Goal: Task Accomplishment & Management: Manage account settings

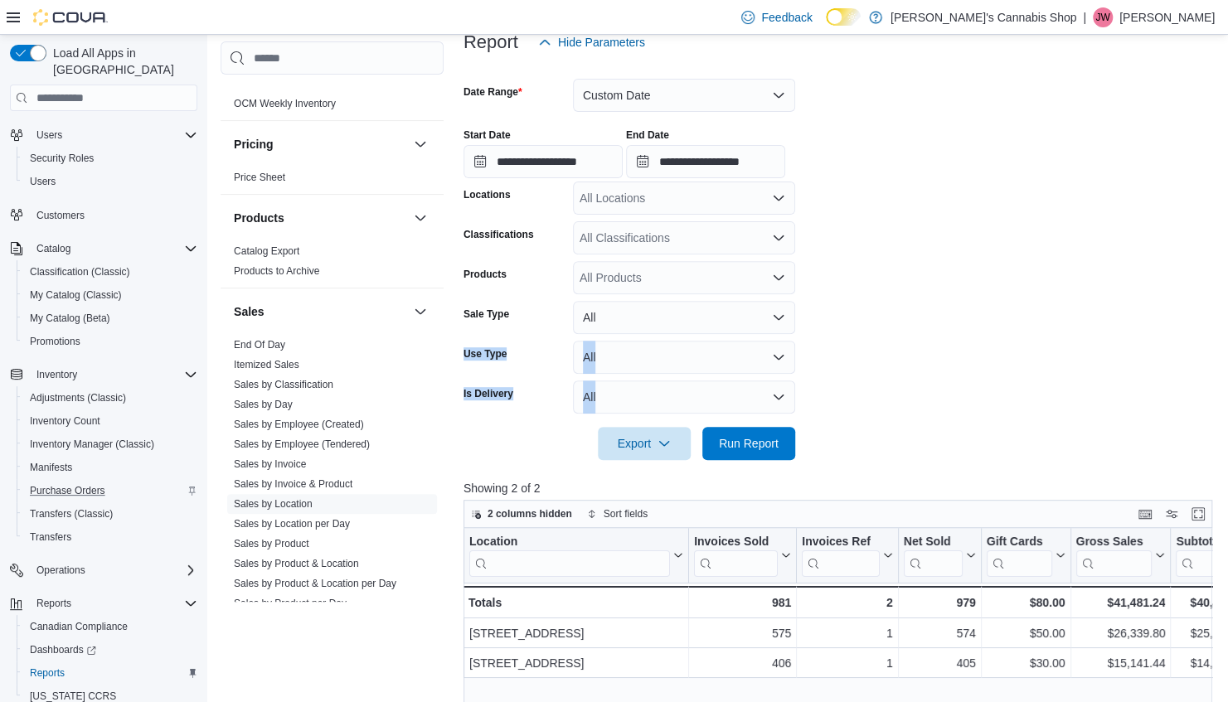
scroll to position [100, 0]
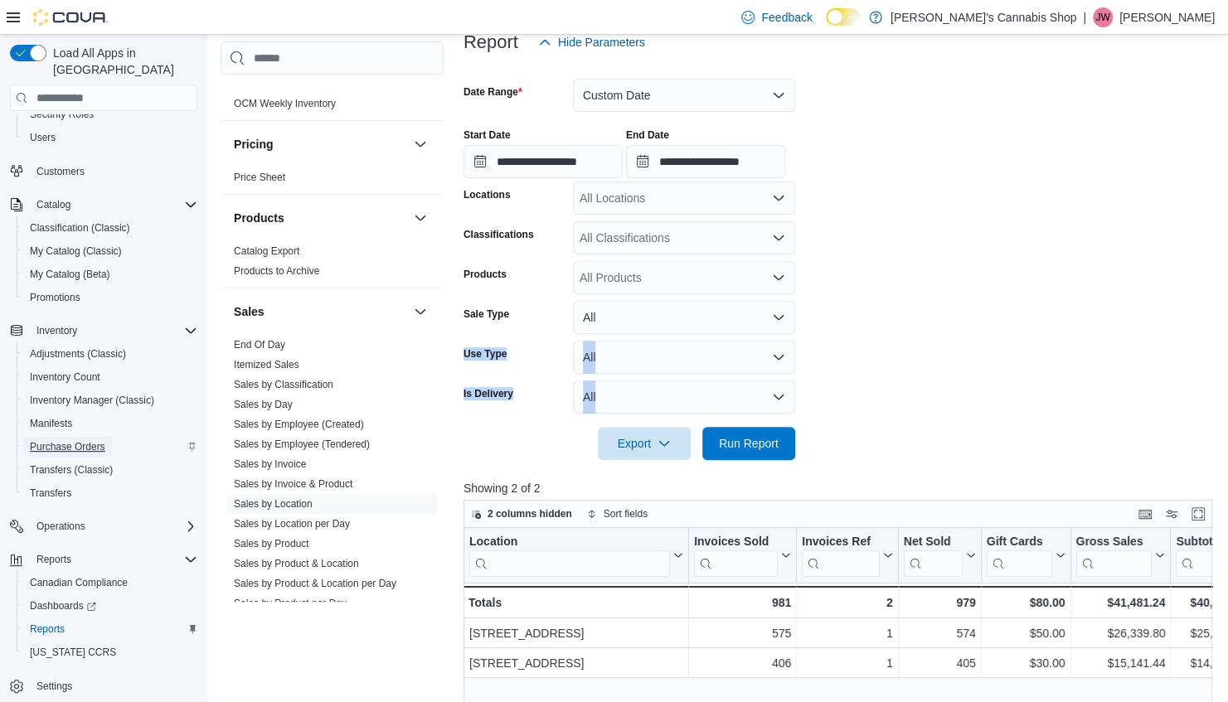
click at [75, 440] on span "Purchase Orders" at bounding box center [67, 446] width 75 height 13
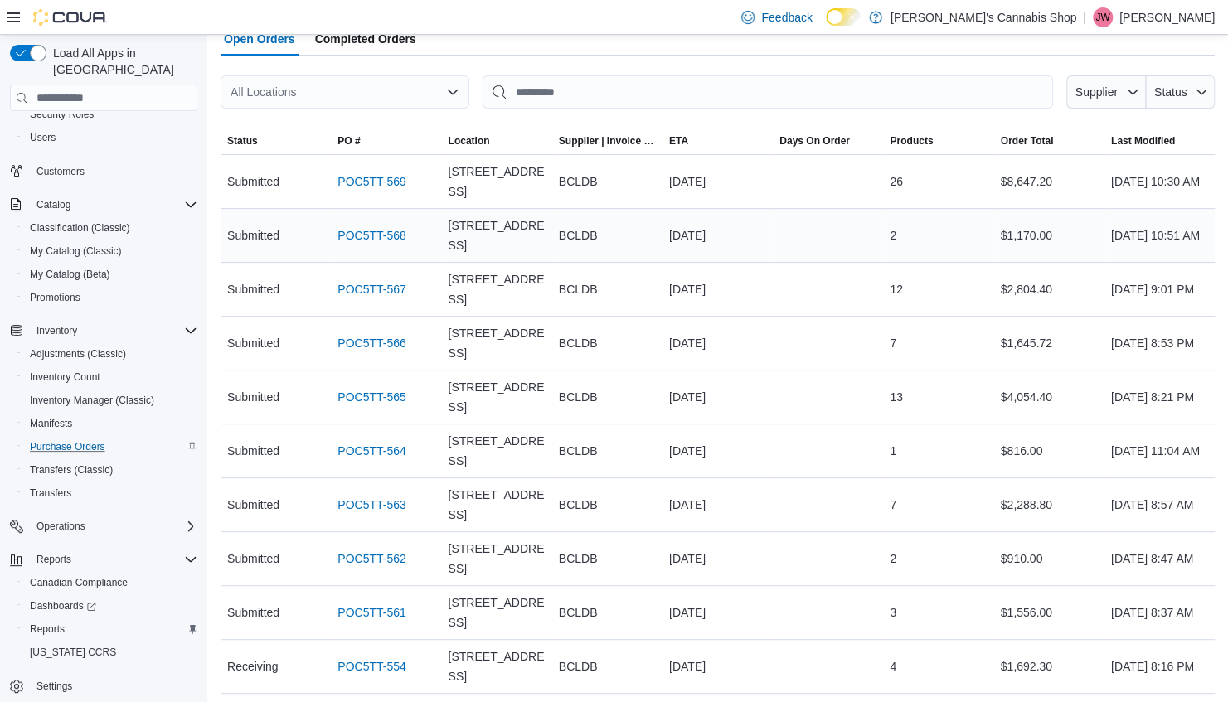
scroll to position [187, 0]
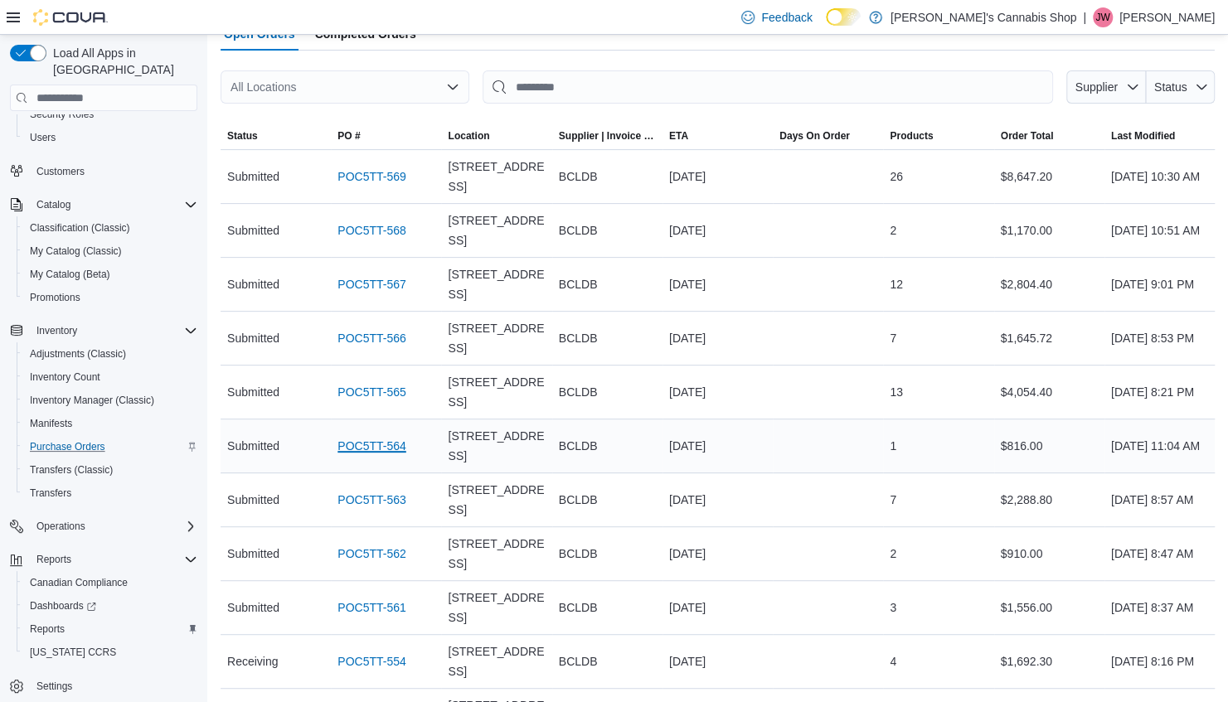
click at [369, 456] on link "POC5TT-564" at bounding box center [372, 446] width 68 height 20
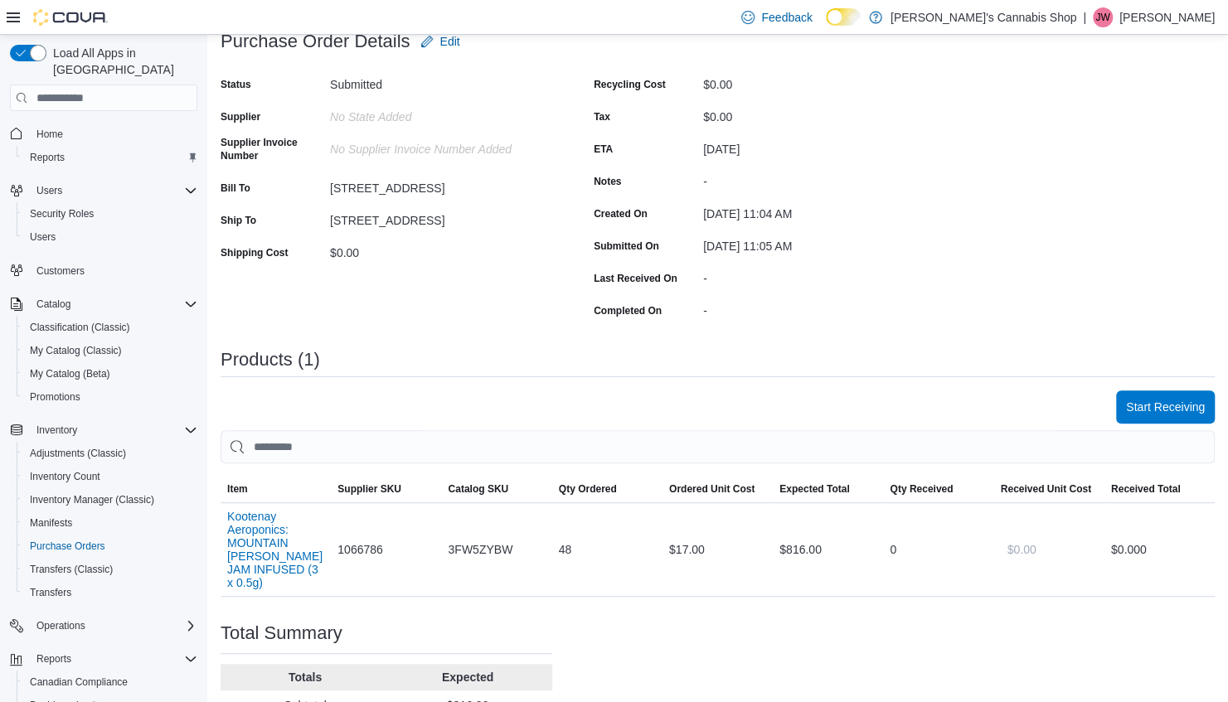
scroll to position [211, 0]
click at [1174, 407] on span "Start Receiving" at bounding box center [1165, 405] width 79 height 17
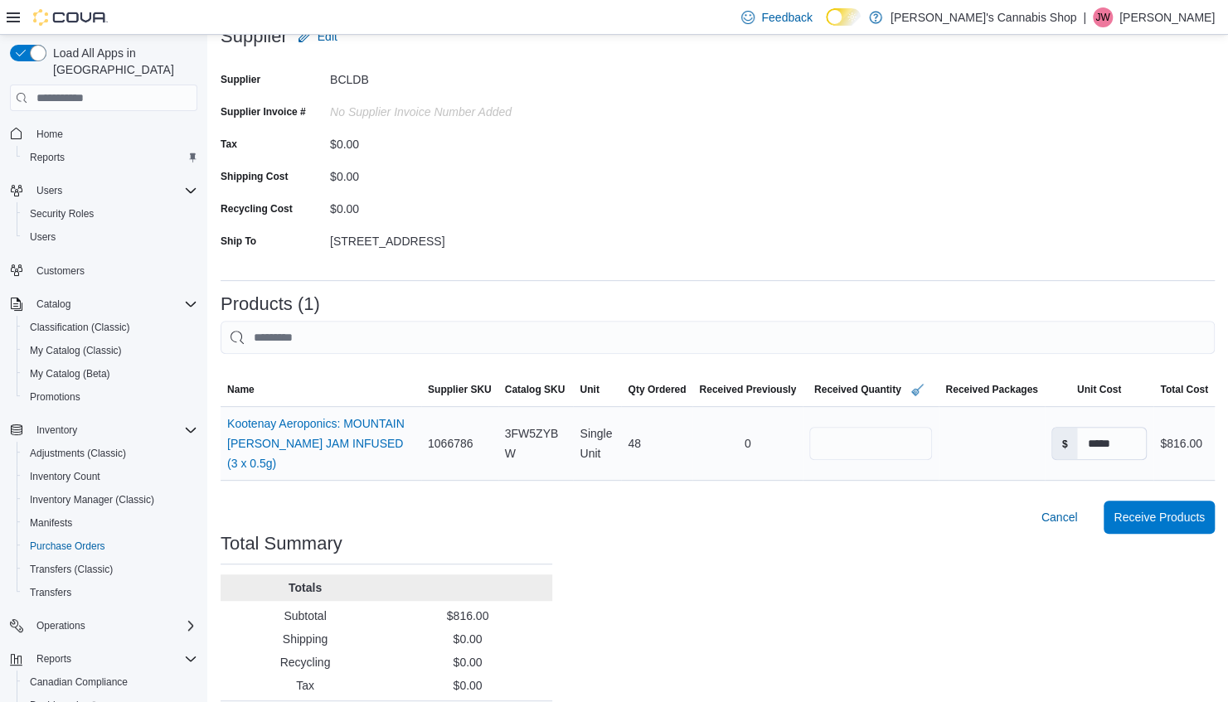
scroll to position [256, 0]
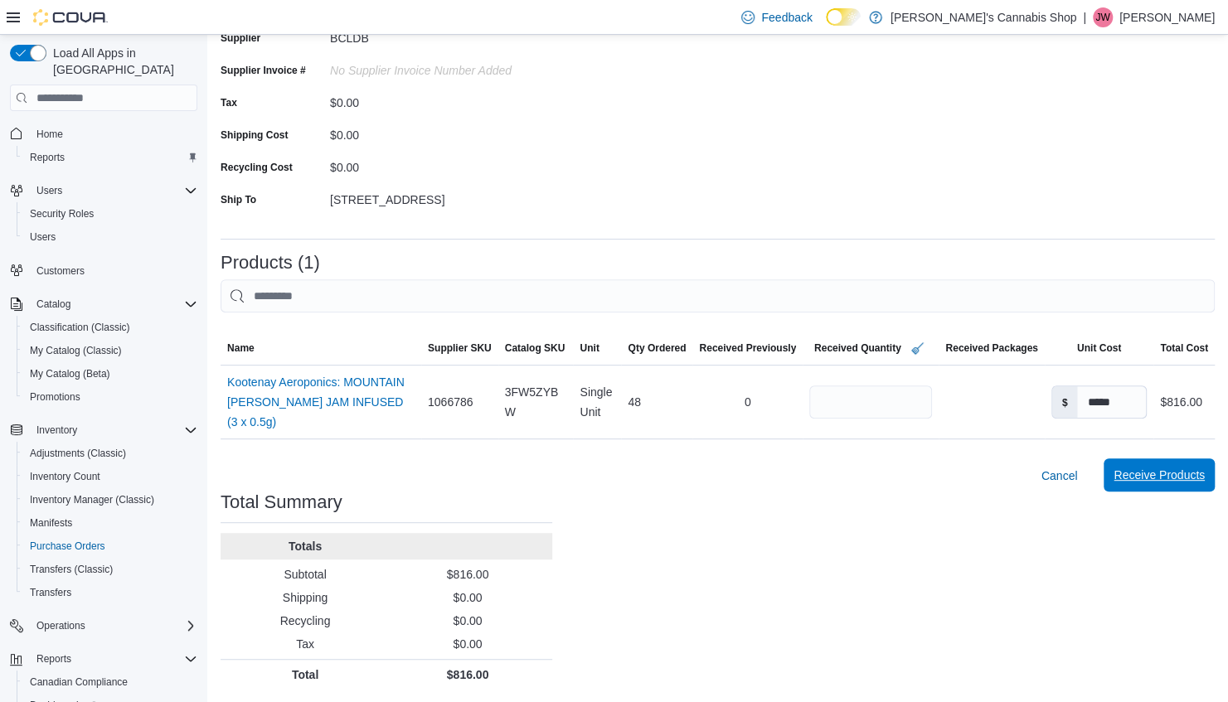
click at [1154, 473] on span "Receive Products" at bounding box center [1159, 475] width 91 height 17
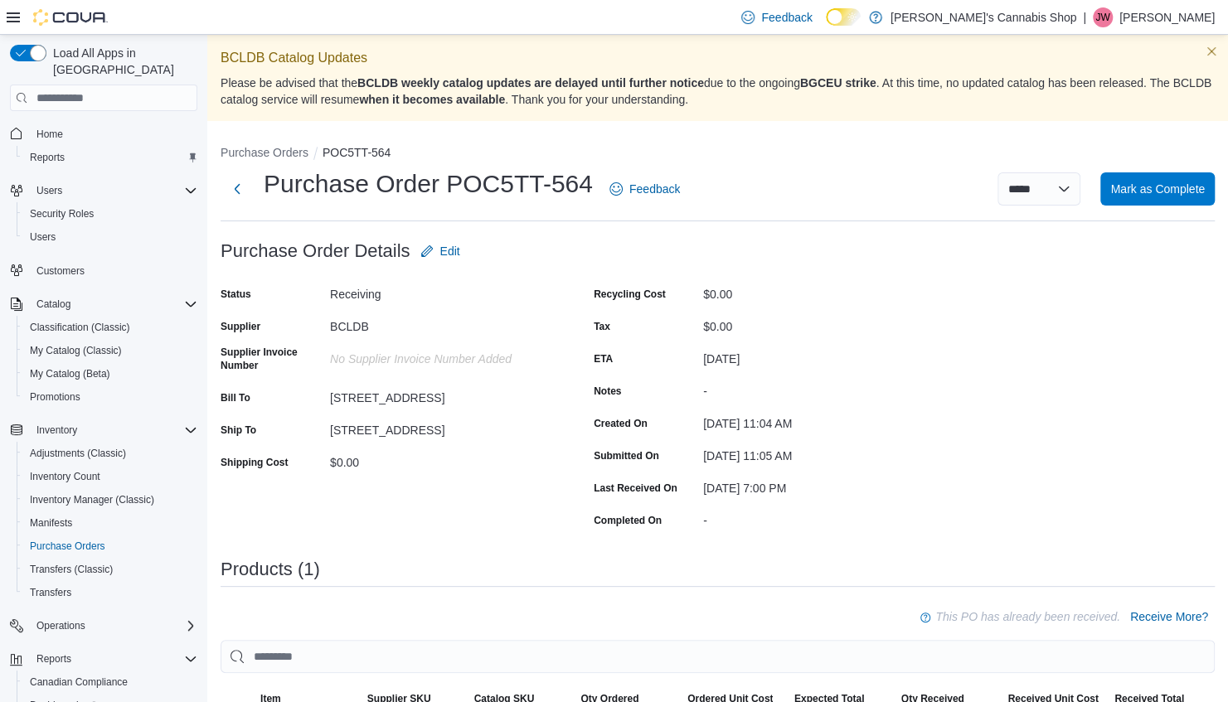
scroll to position [341, 0]
